Goal: Transaction & Acquisition: Obtain resource

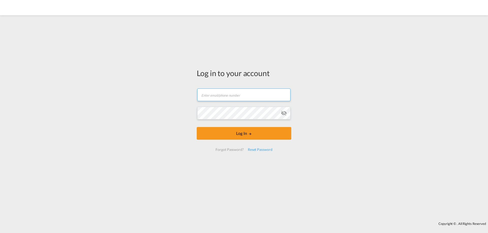
click at [223, 90] on input "text" at bounding box center [243, 95] width 93 height 13
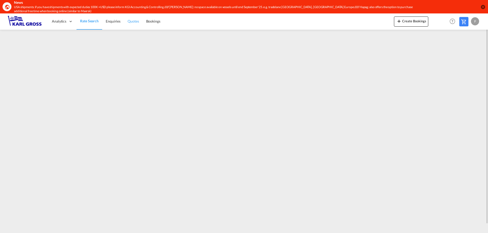
click at [137, 22] on span "Quotes" at bounding box center [133, 21] width 11 height 4
click at [93, 20] on span "Rate Search" at bounding box center [89, 21] width 18 height 4
